Goal: Task Accomplishment & Management: Manage account settings

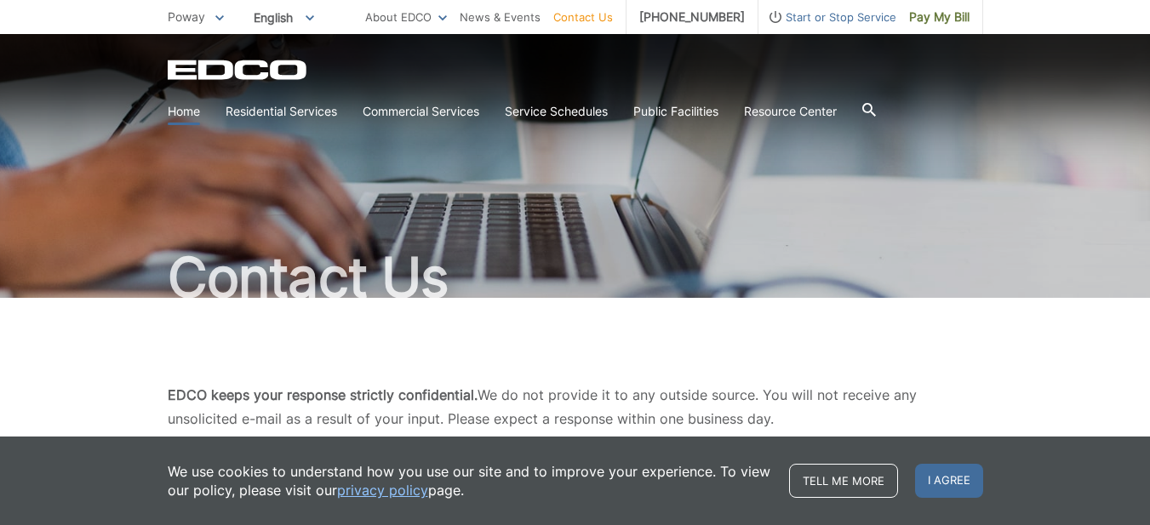
click at [182, 110] on link "Home" at bounding box center [184, 111] width 32 height 19
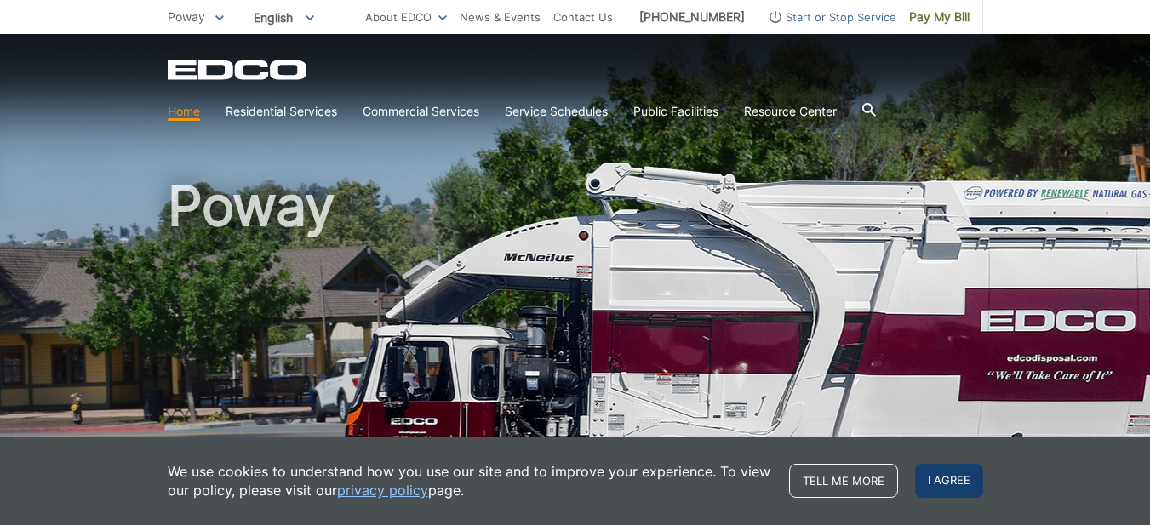
click at [949, 479] on span "I agree" at bounding box center [949, 481] width 68 height 34
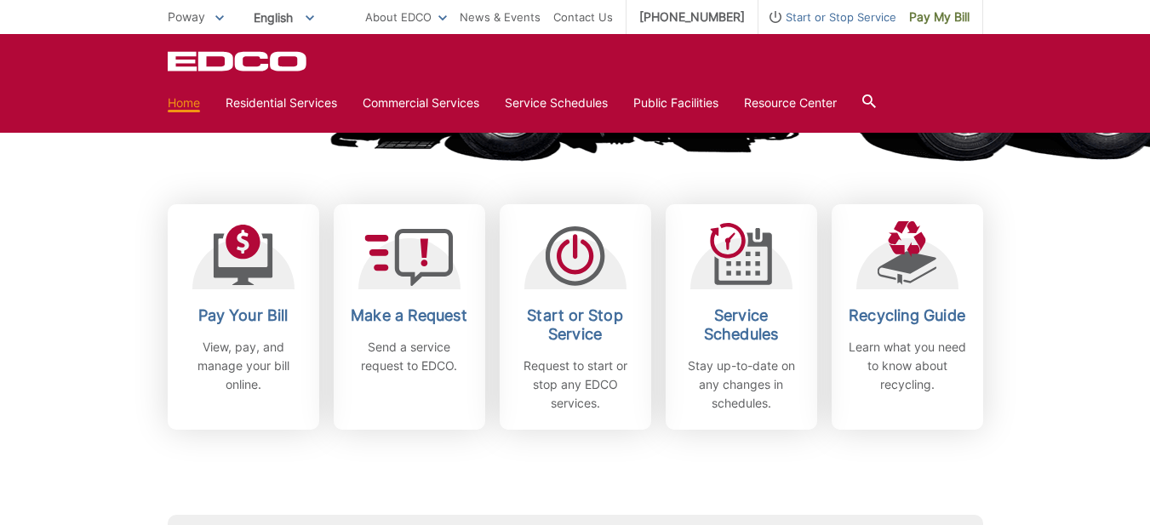
scroll to position [511, 0]
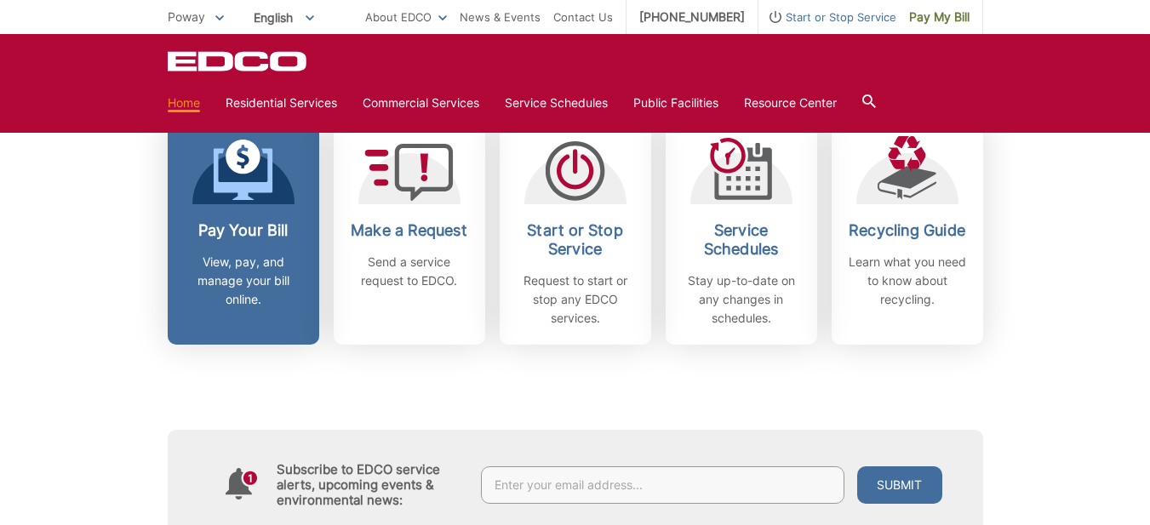
click at [229, 266] on p "View, pay, and manage your bill online." at bounding box center [243, 281] width 126 height 56
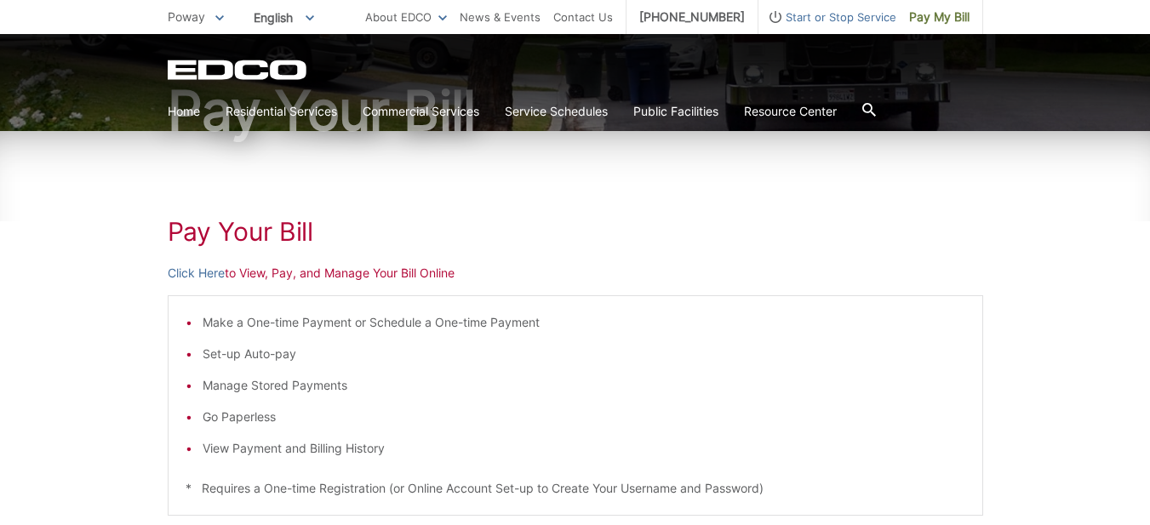
scroll to position [170, 0]
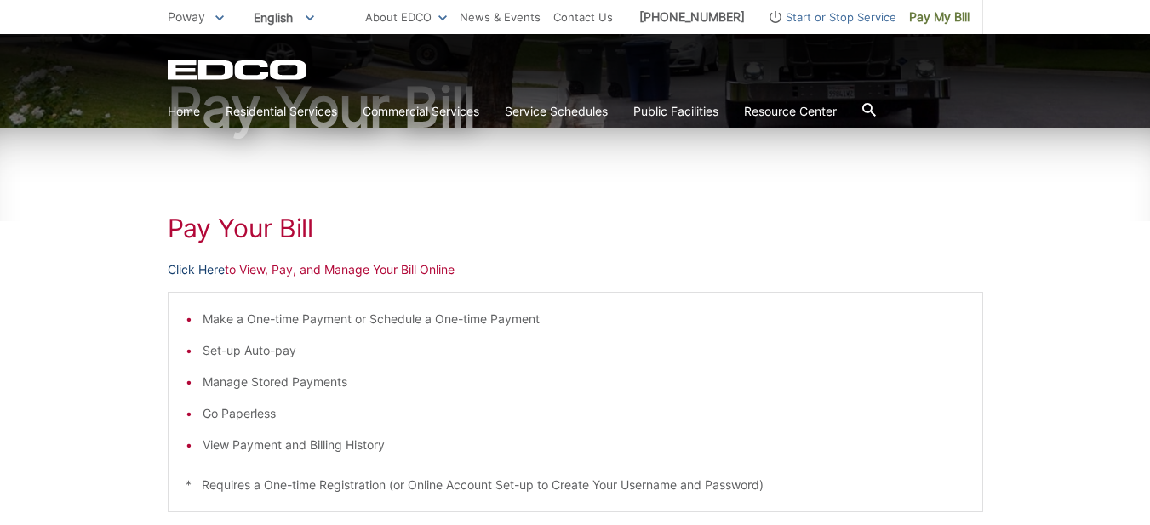
click at [197, 269] on link "Click Here" at bounding box center [196, 269] width 57 height 19
